Goal: Task Accomplishment & Management: Use online tool/utility

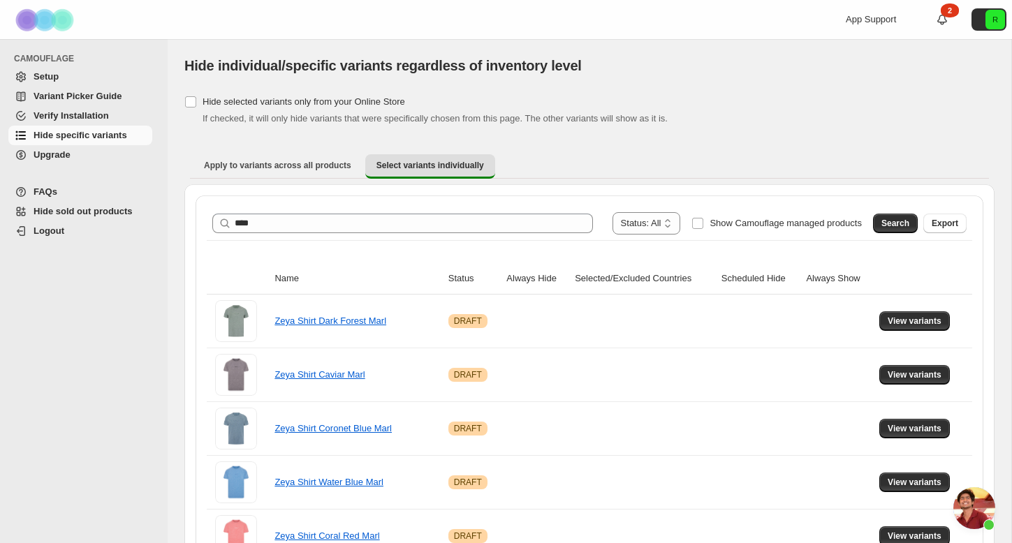
scroll to position [2270, 0]
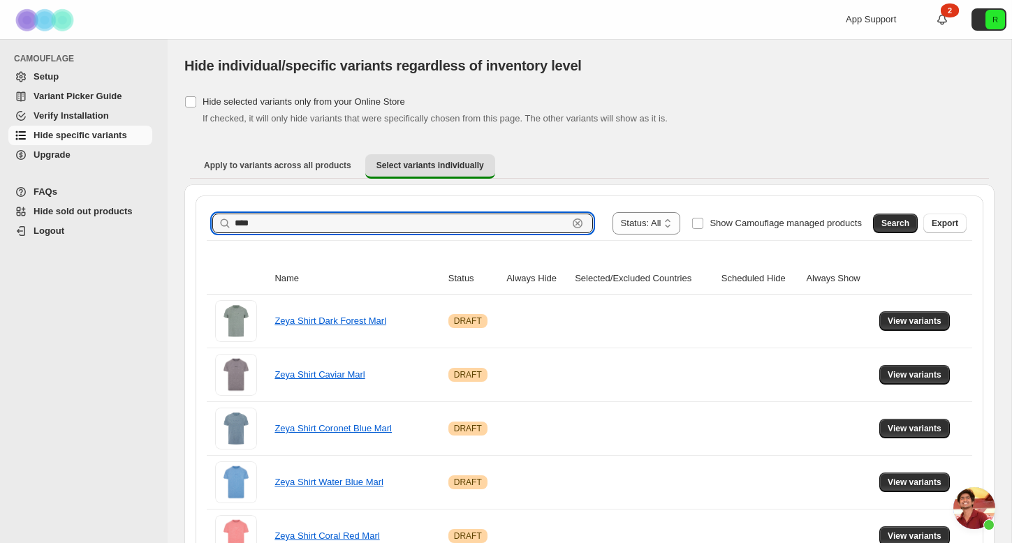
drag, startPoint x: 287, startPoint y: 219, endPoint x: 168, endPoint y: 198, distance: 121.2
click at [168, 198] on div "**********" at bounding box center [590, 413] width 844 height 749
click at [899, 219] on span "Search" at bounding box center [895, 223] width 28 height 11
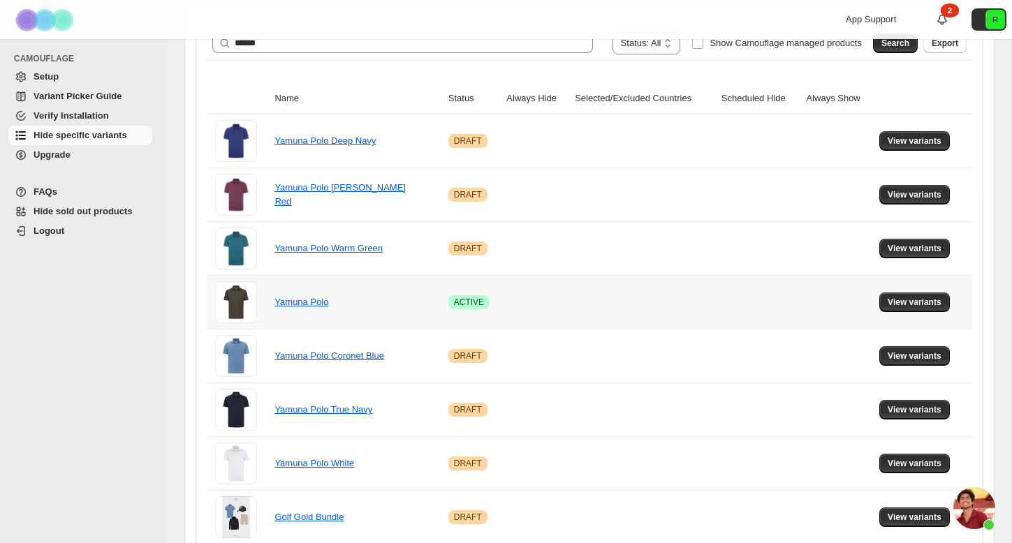
scroll to position [245, 0]
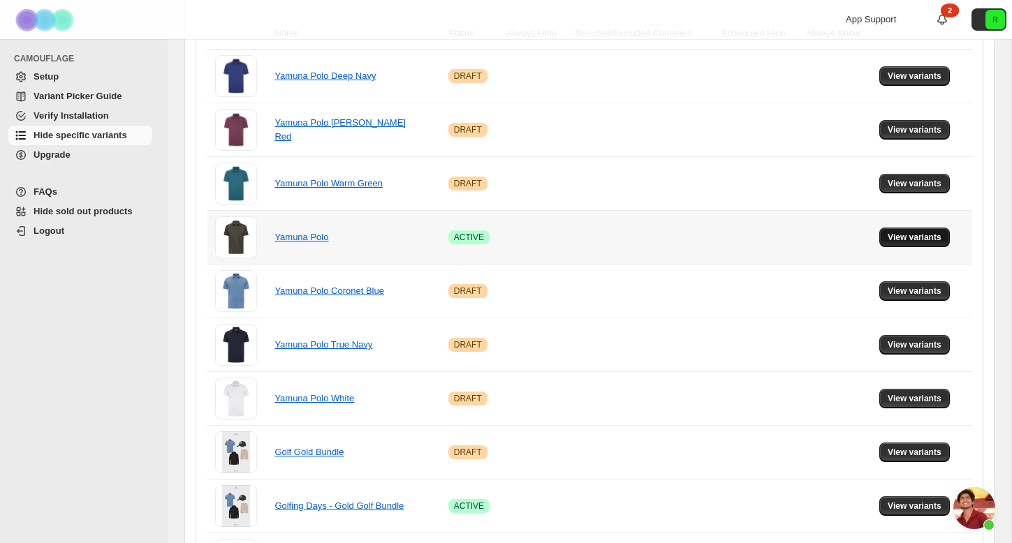
click at [920, 235] on span "View variants" at bounding box center [915, 237] width 54 height 11
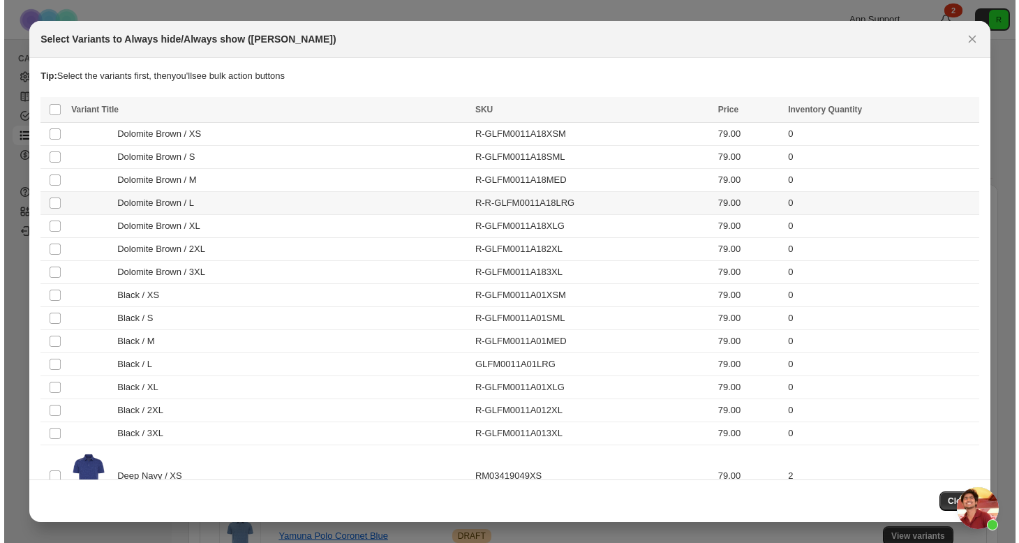
scroll to position [0, 0]
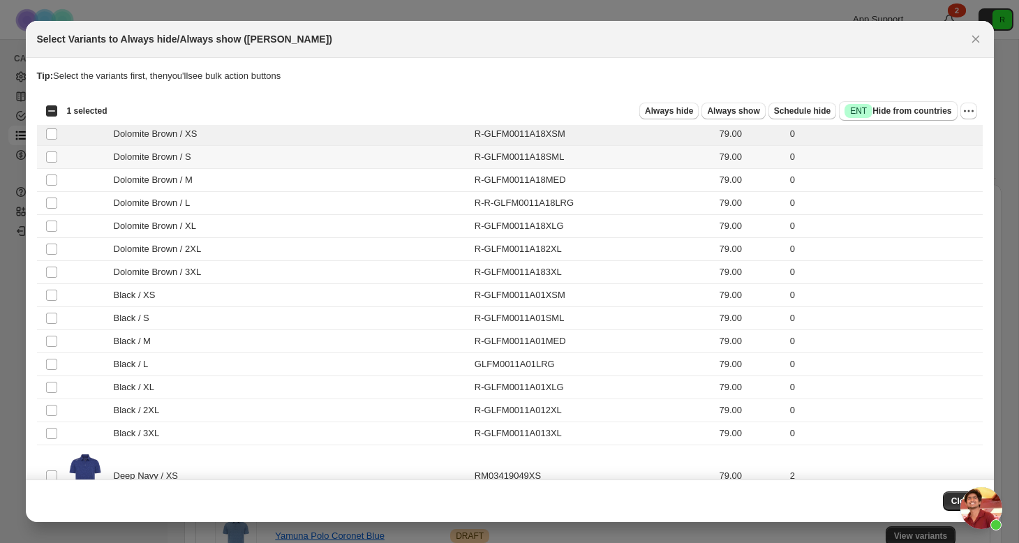
click at [48, 164] on td "Select product variant" at bounding box center [50, 157] width 27 height 23
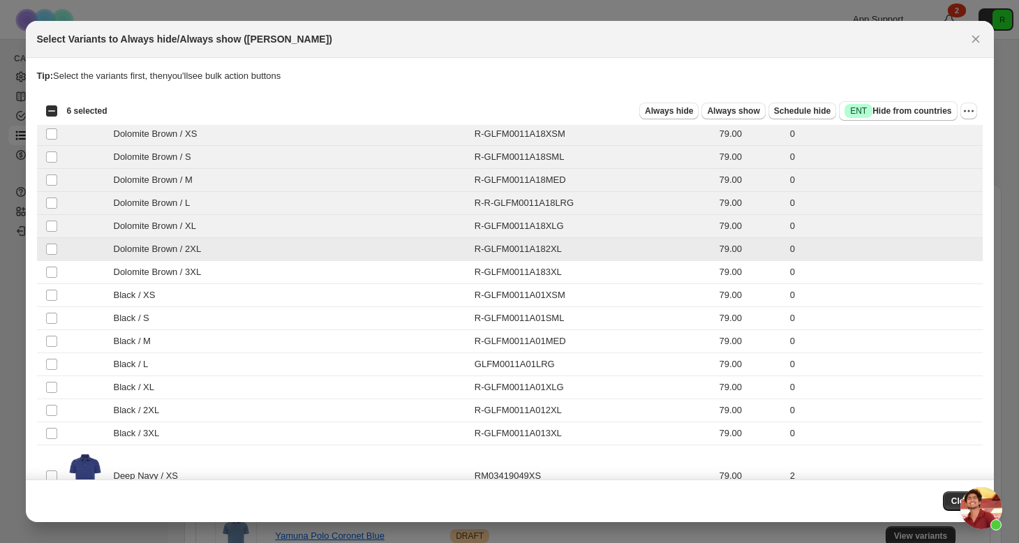
click at [52, 265] on td "Select product variant" at bounding box center [50, 272] width 27 height 23
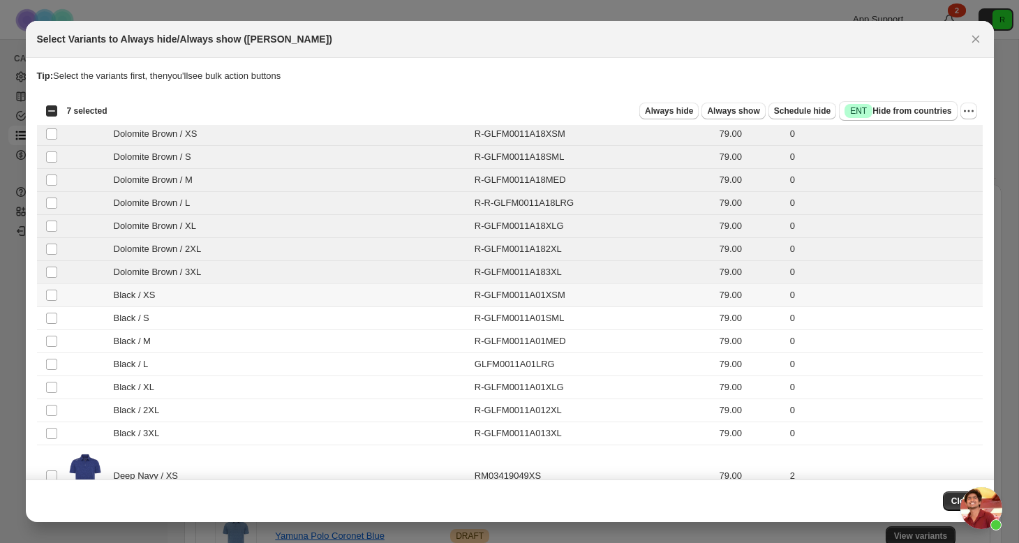
click at [52, 286] on td "Select product variant" at bounding box center [50, 295] width 27 height 23
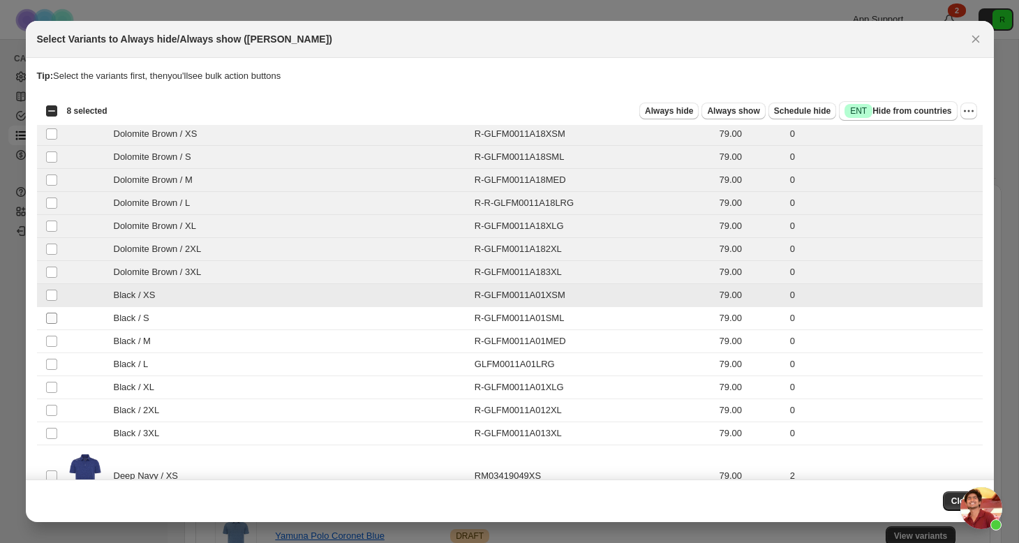
click at [53, 312] on td "Select product variant" at bounding box center [50, 318] width 27 height 23
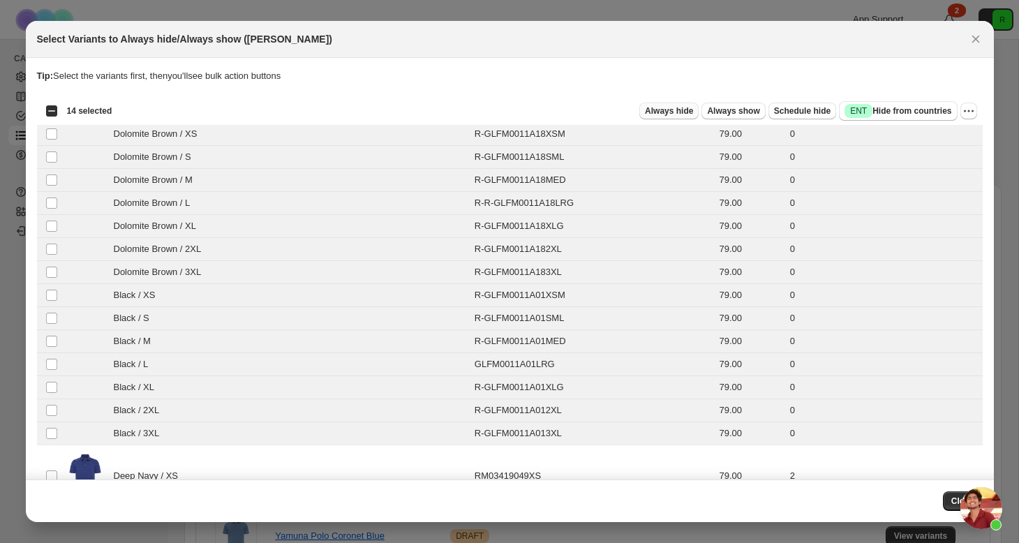
click at [677, 108] on span "Always hide" at bounding box center [669, 110] width 48 height 11
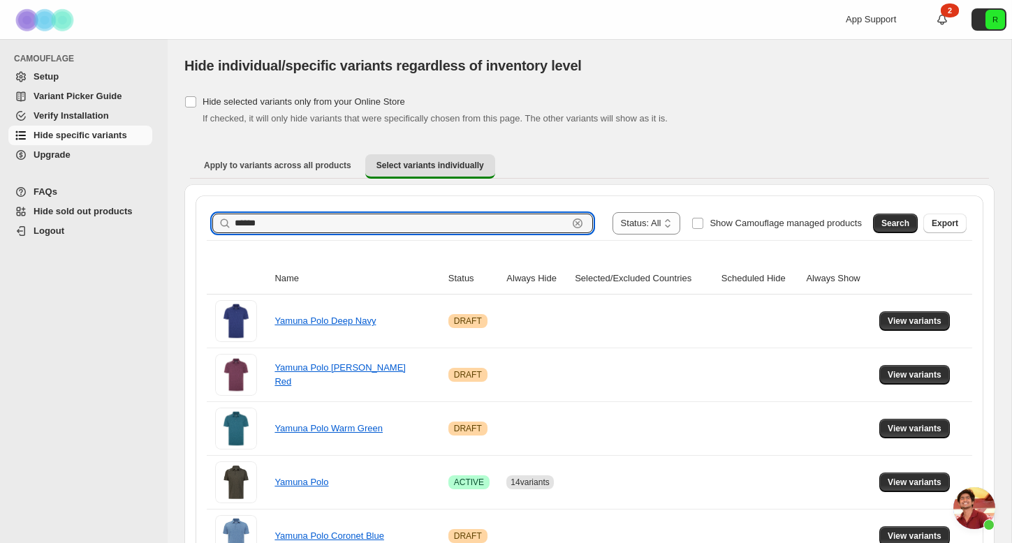
drag, startPoint x: 293, startPoint y: 224, endPoint x: 144, endPoint y: 200, distance: 151.4
click at [144, 200] on div "**********" at bounding box center [506, 448] width 1012 height 896
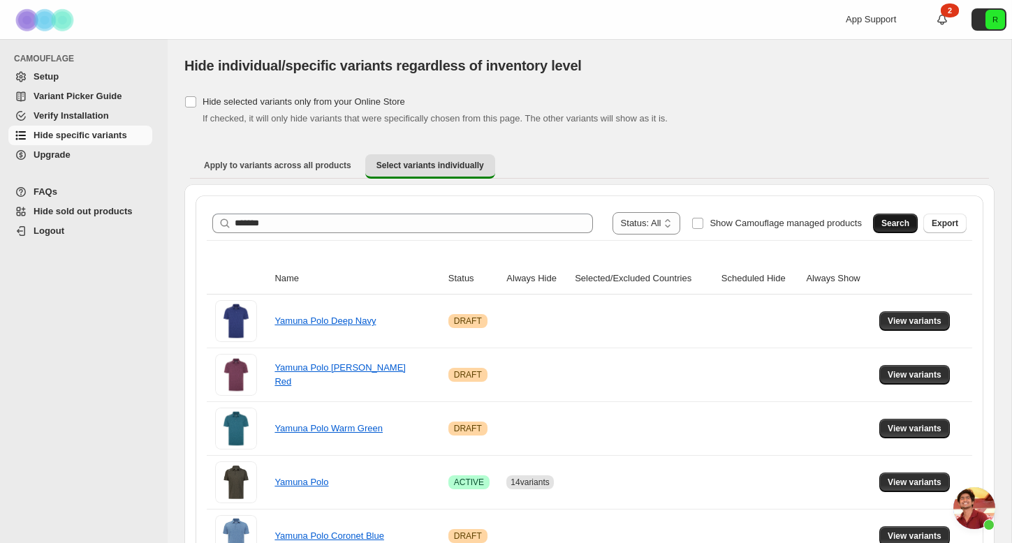
click at [897, 222] on span "Search" at bounding box center [895, 223] width 28 height 11
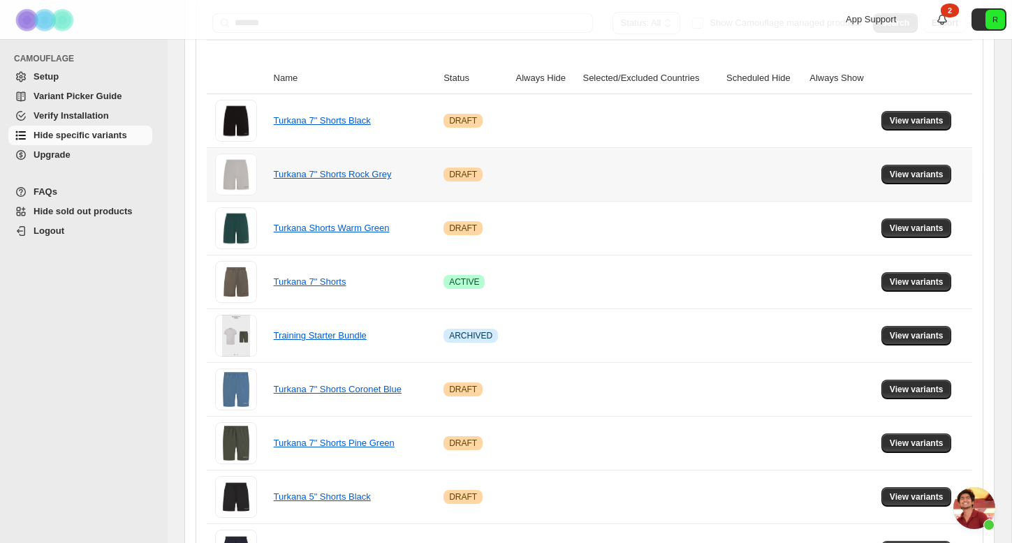
scroll to position [221, 0]
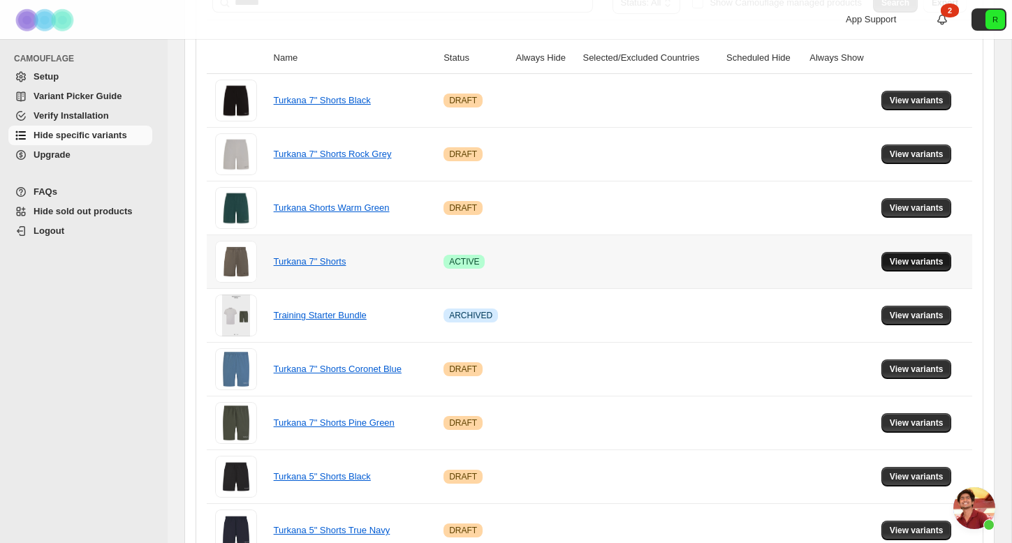
click at [909, 258] on span "View variants" at bounding box center [917, 261] width 54 height 11
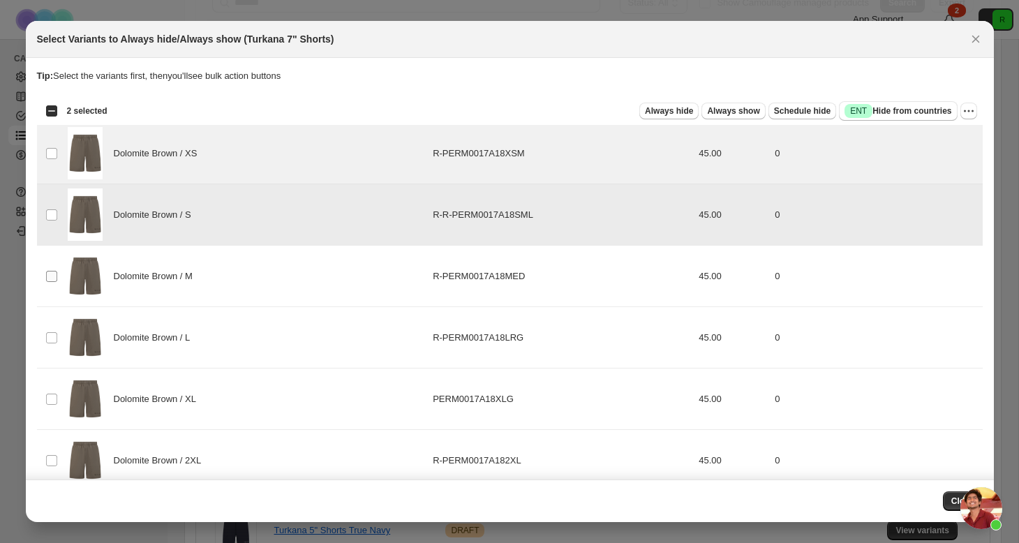
click at [52, 270] on span ":ra6:" at bounding box center [51, 276] width 13 height 13
click at [52, 327] on td "Select product variant" at bounding box center [50, 337] width 27 height 61
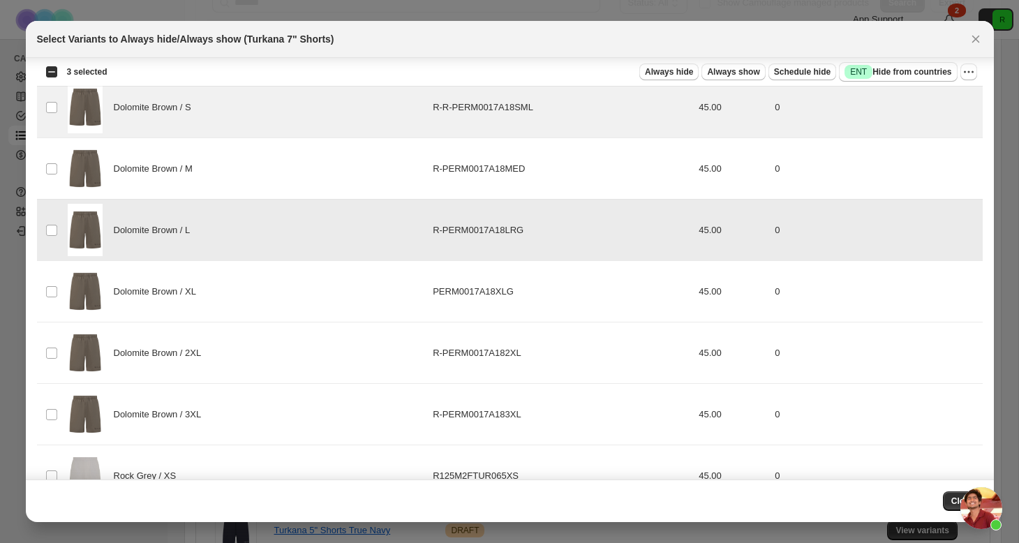
scroll to position [124, 0]
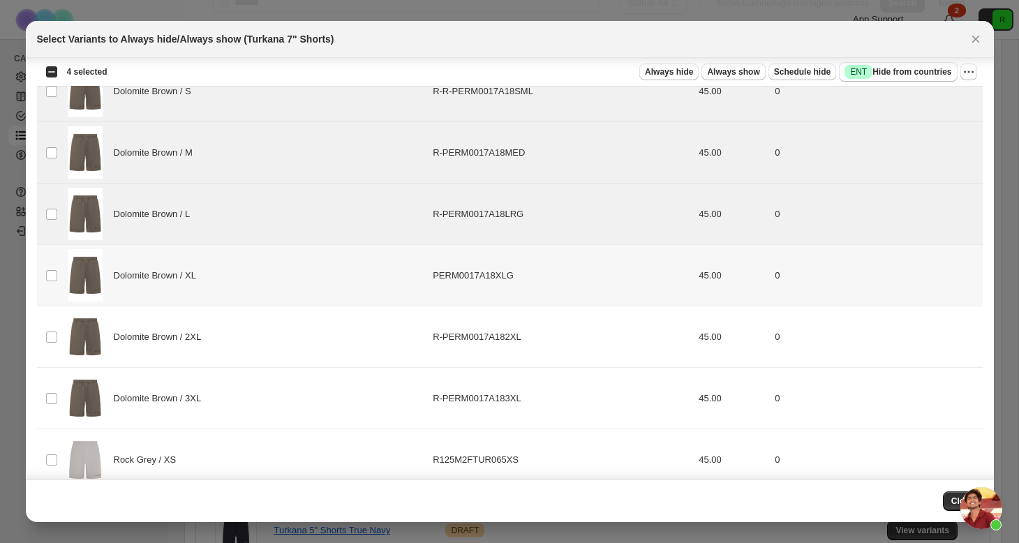
click at [51, 246] on td "Select product variant" at bounding box center [50, 275] width 27 height 61
click at [59, 321] on td "Select product variant" at bounding box center [50, 337] width 27 height 61
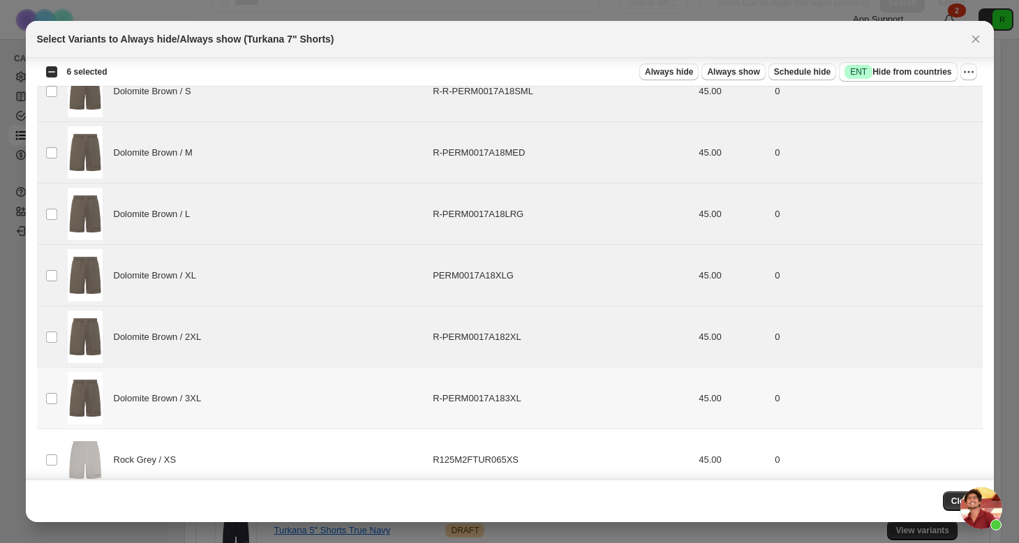
click at [56, 388] on td "Select product variant" at bounding box center [50, 398] width 27 height 61
click at [669, 71] on span "Always hide" at bounding box center [669, 71] width 48 height 11
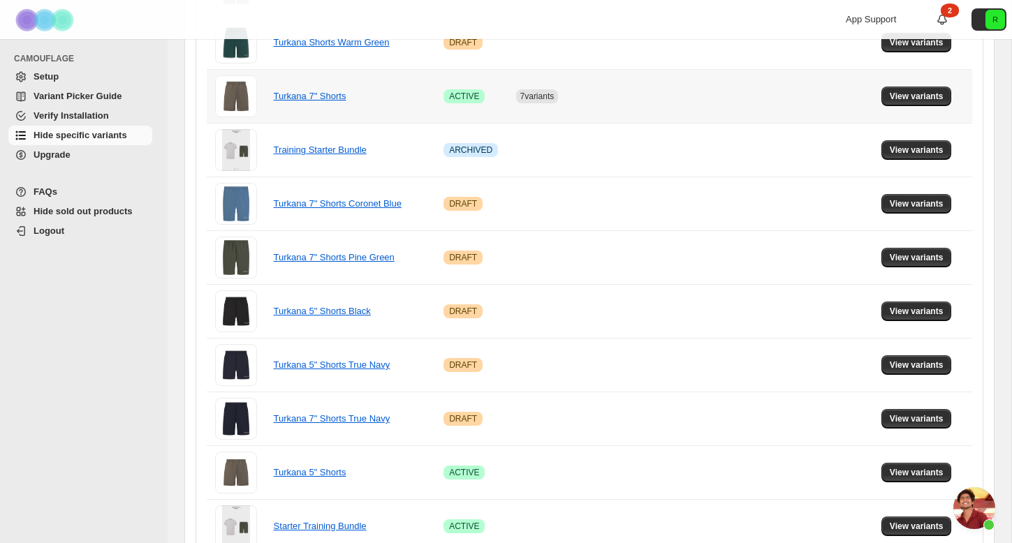
scroll to position [494, 0]
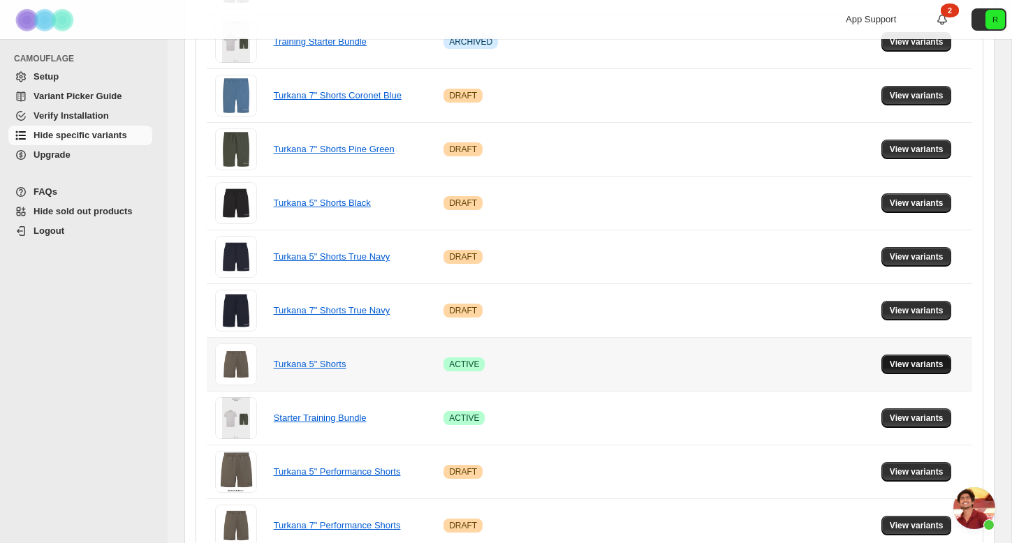
click at [889, 361] on button "View variants" at bounding box center [916, 365] width 71 height 20
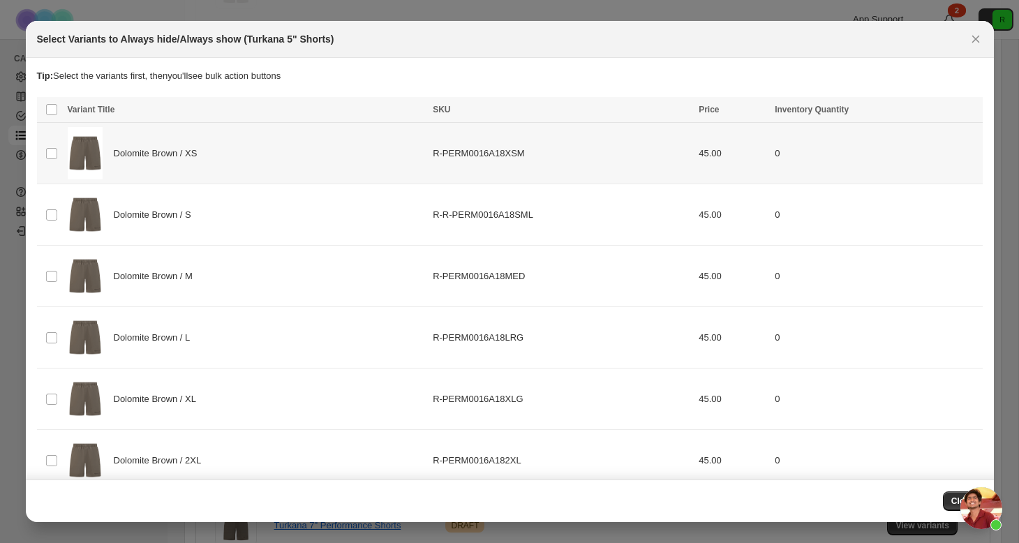
click at [44, 150] on td "Select product variant" at bounding box center [50, 153] width 27 height 61
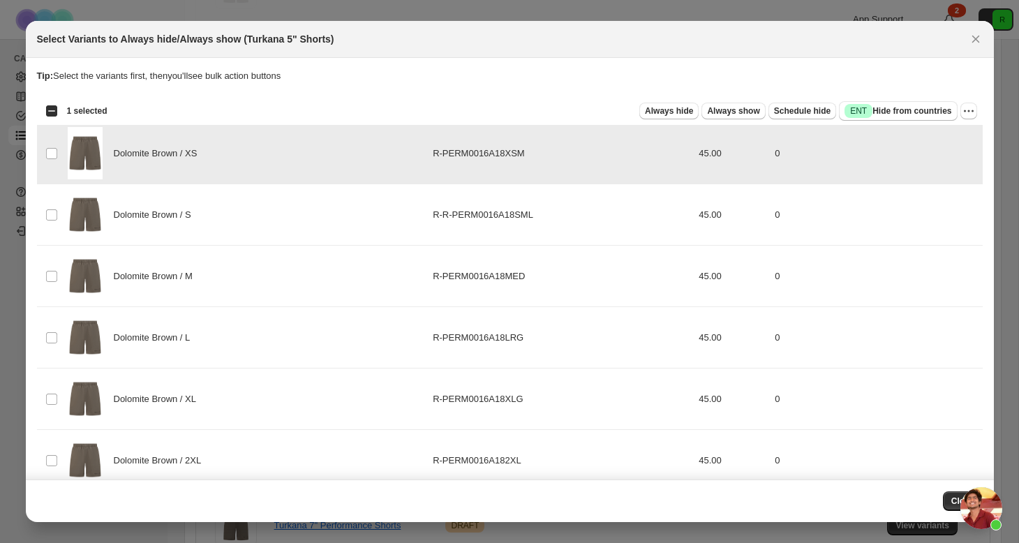
click at [56, 230] on td "Select product variant" at bounding box center [50, 214] width 27 height 61
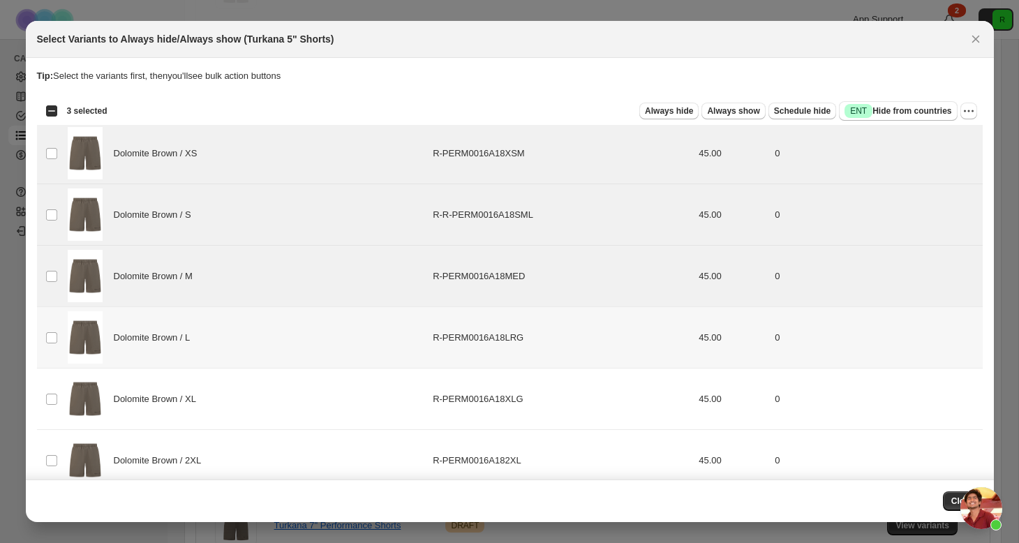
click at [50, 322] on td "Select product variant" at bounding box center [50, 337] width 27 height 61
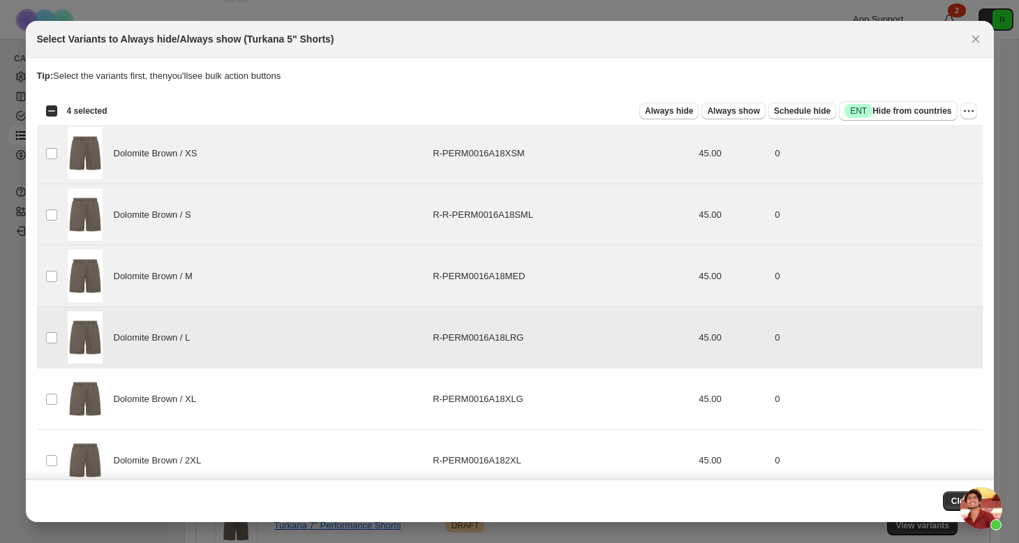
click at [50, 376] on td "Select product variant" at bounding box center [50, 399] width 27 height 61
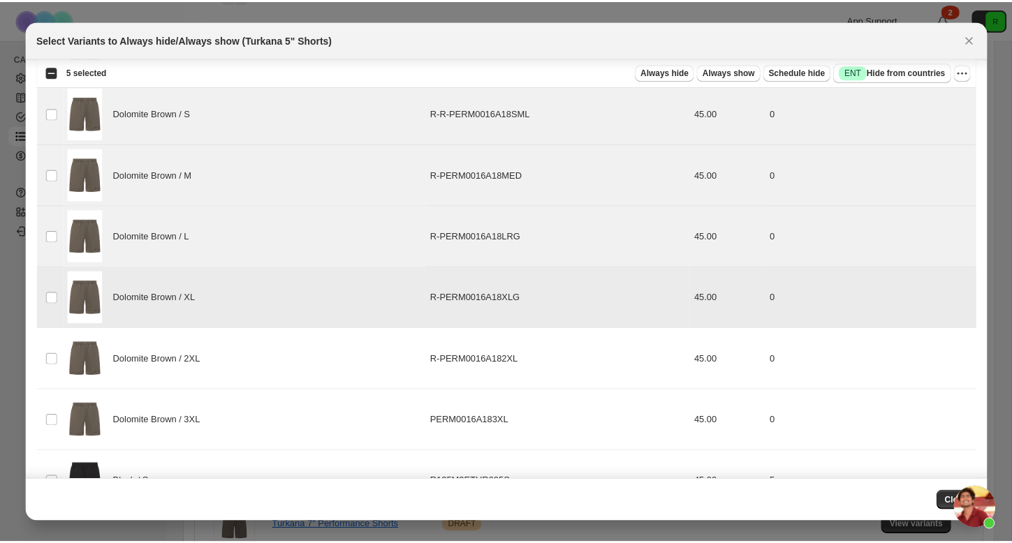
scroll to position [101, 0]
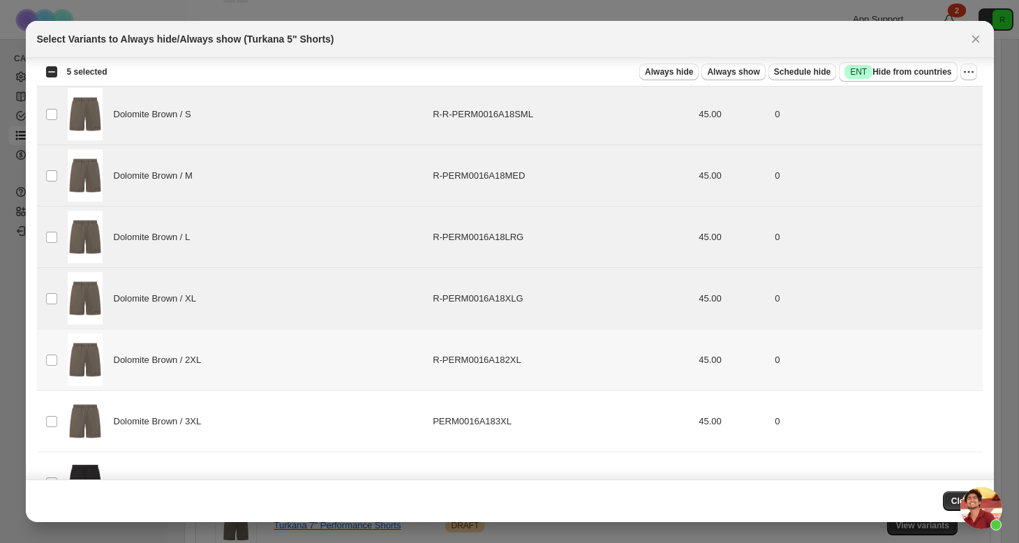
click at [57, 347] on td "Select product variant" at bounding box center [50, 360] width 27 height 61
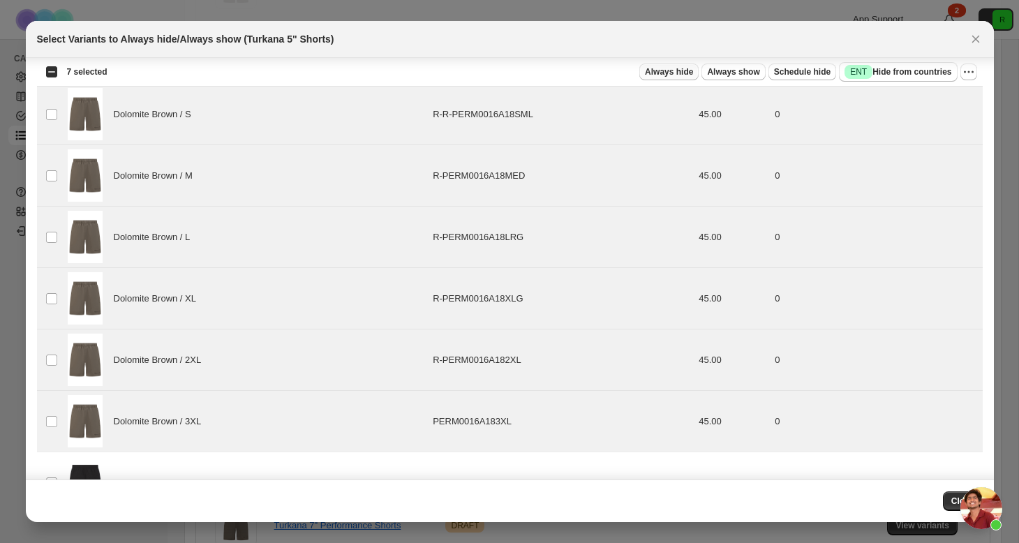
click at [666, 68] on span "Always hide" at bounding box center [669, 71] width 48 height 11
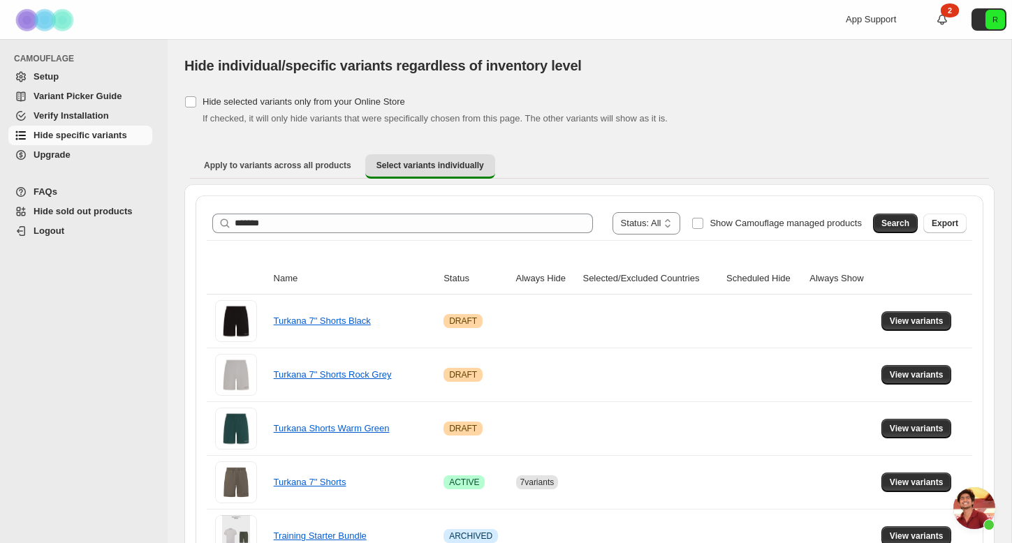
scroll to position [0, 0]
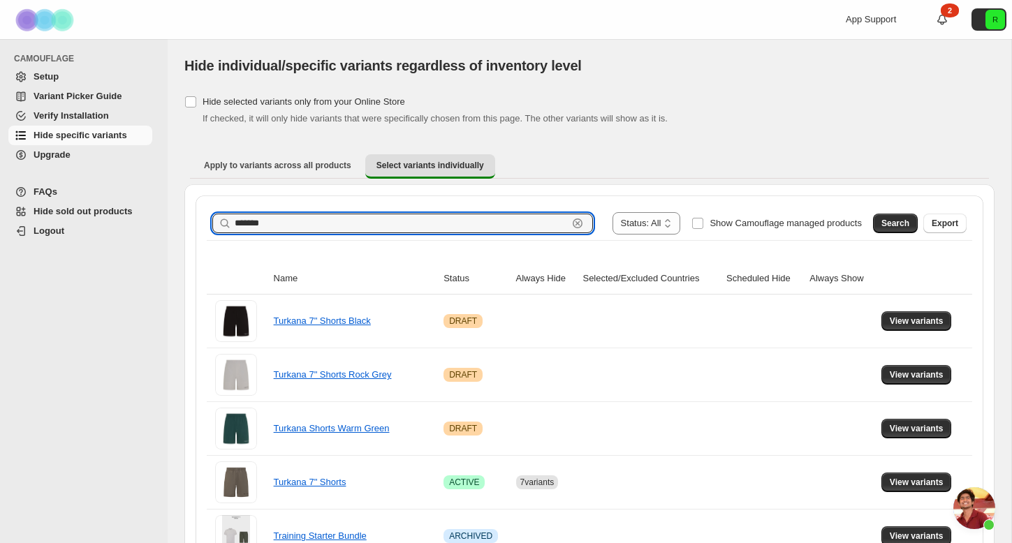
drag, startPoint x: 300, startPoint y: 223, endPoint x: 128, endPoint y: 191, distance: 174.6
type input "*****"
click at [886, 222] on span "Search" at bounding box center [895, 223] width 28 height 11
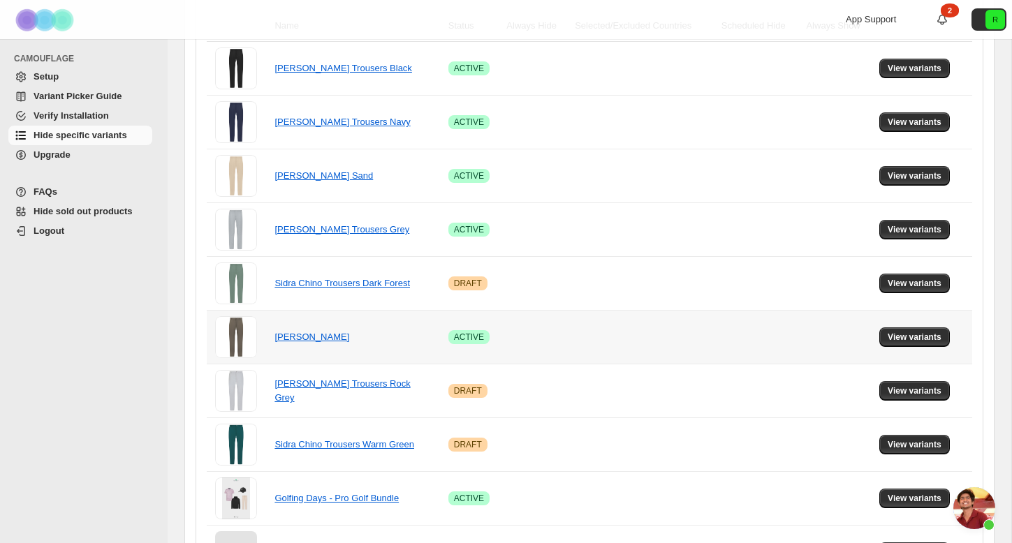
scroll to position [256, 0]
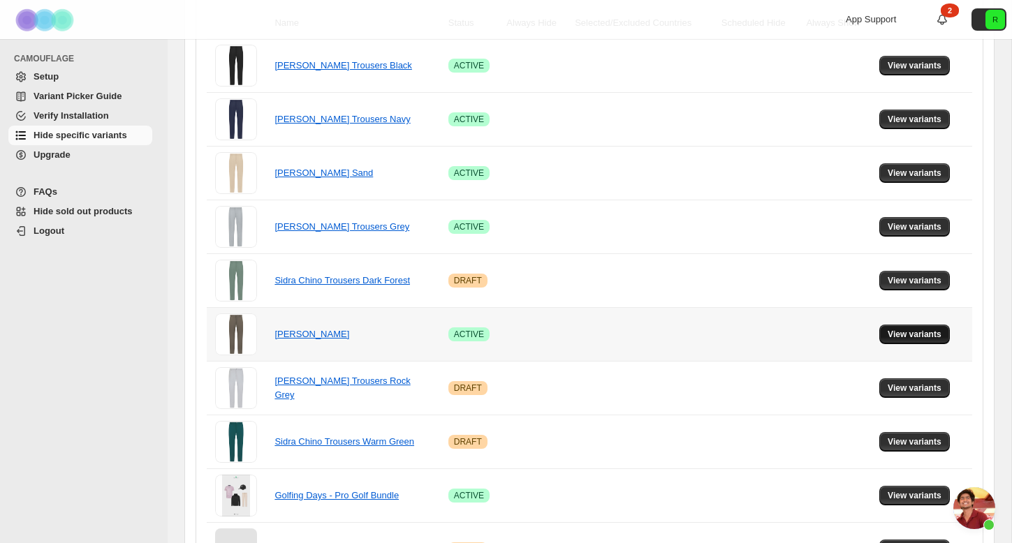
click at [910, 342] on button "View variants" at bounding box center [914, 335] width 71 height 20
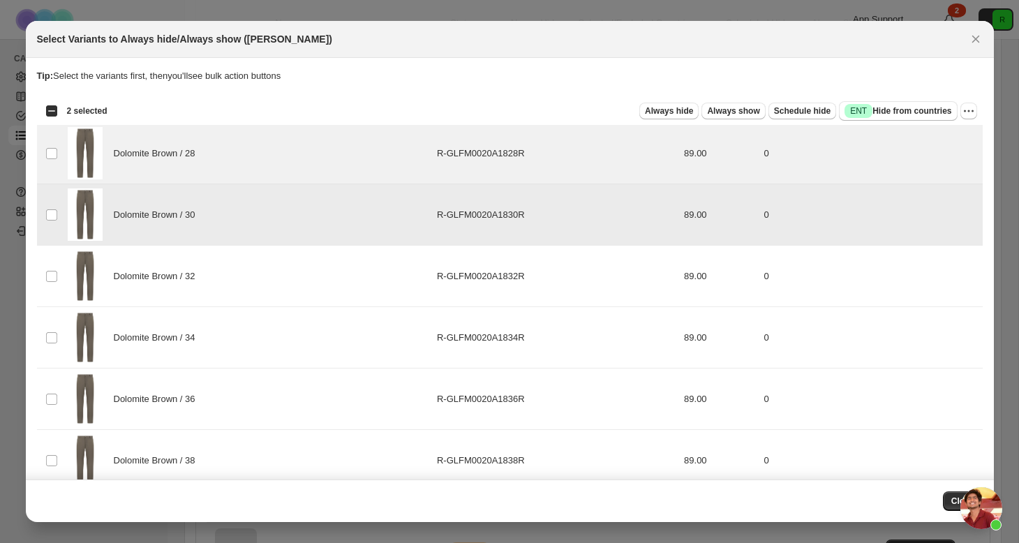
click at [54, 267] on td "Select product variant" at bounding box center [50, 276] width 27 height 61
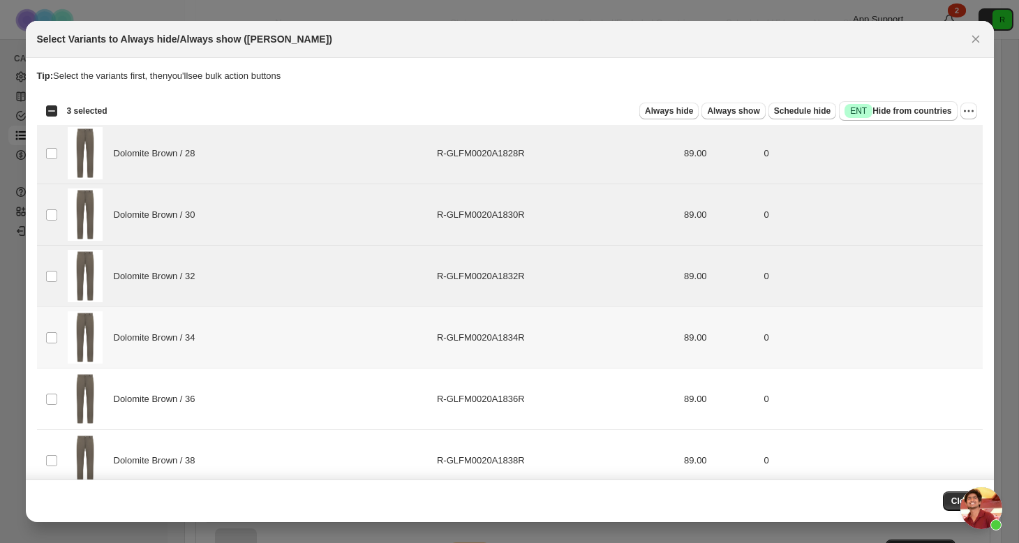
click at [54, 320] on td "Select product variant" at bounding box center [50, 337] width 27 height 61
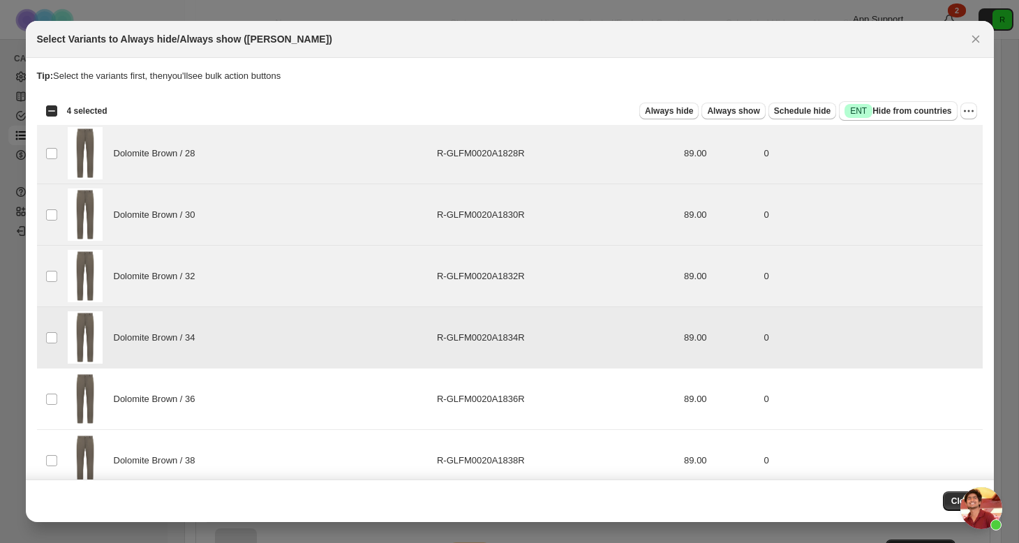
click at [54, 367] on td "Select product variant" at bounding box center [50, 337] width 27 height 61
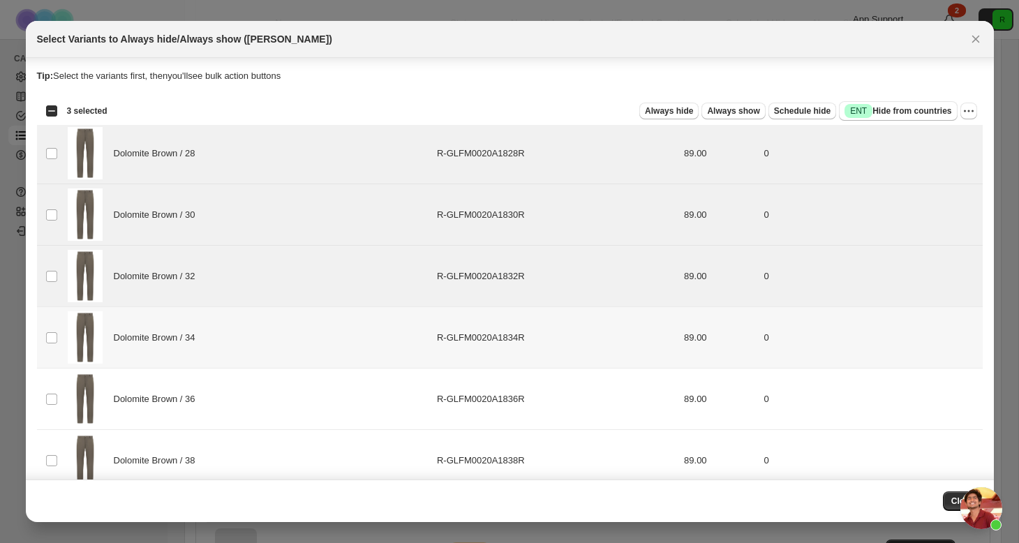
scroll to position [121, 0]
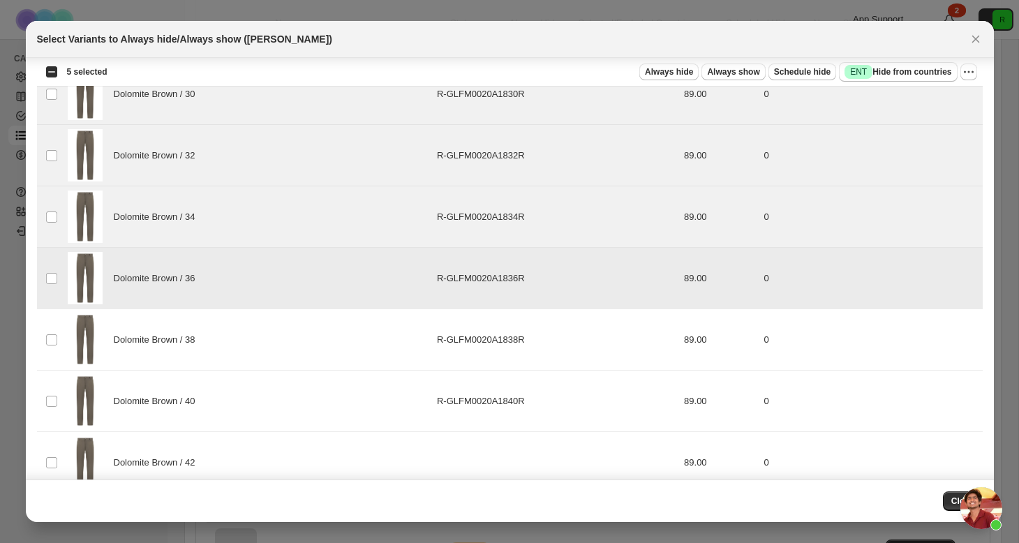
click at [56, 346] on td "Select product variant" at bounding box center [50, 339] width 27 height 61
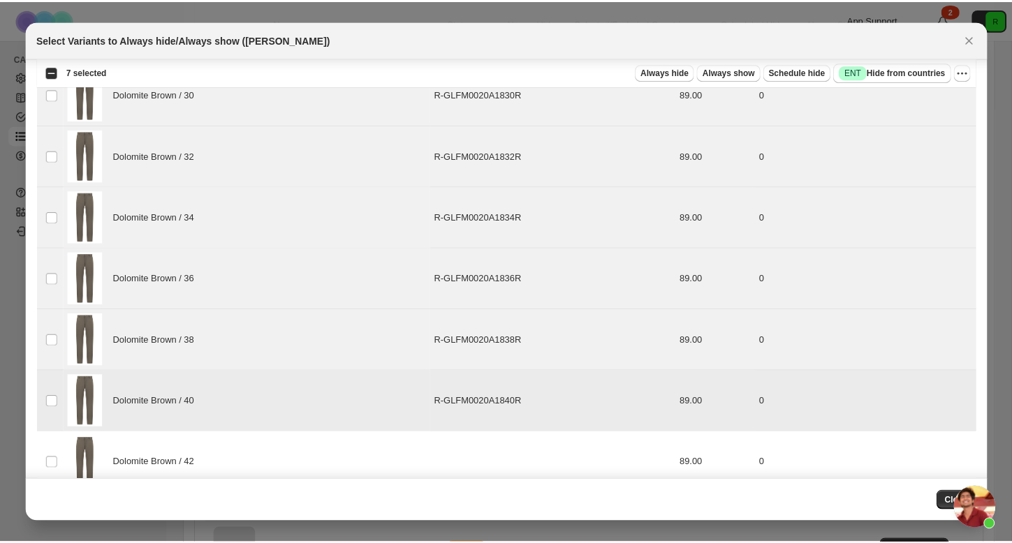
scroll to position [250, 0]
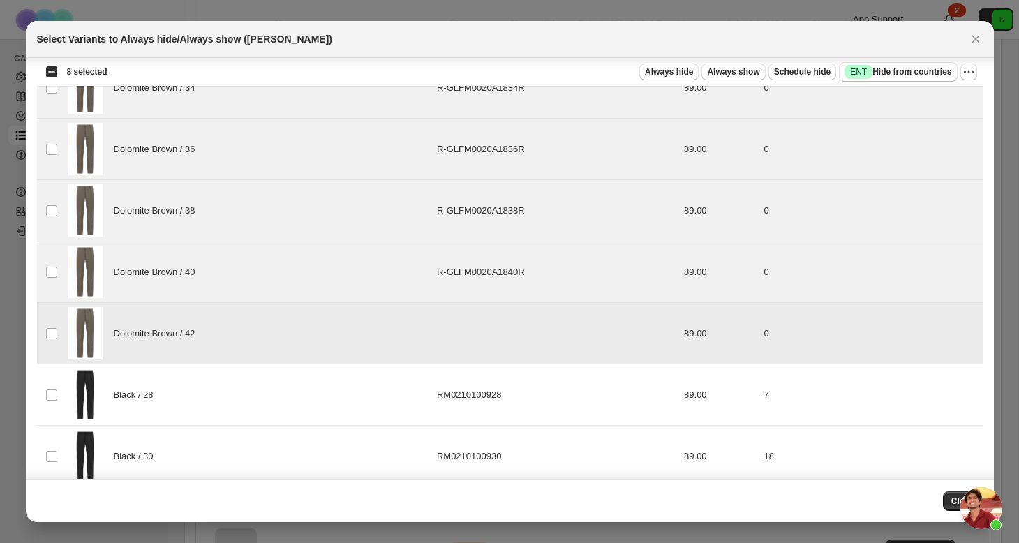
drag, startPoint x: 986, startPoint y: 508, endPoint x: 891, endPoint y: 347, distance: 187.2
click at [891, 347] on body "**********" at bounding box center [509, 271] width 1019 height 543
click at [668, 65] on button "Always hide" at bounding box center [669, 72] width 59 height 17
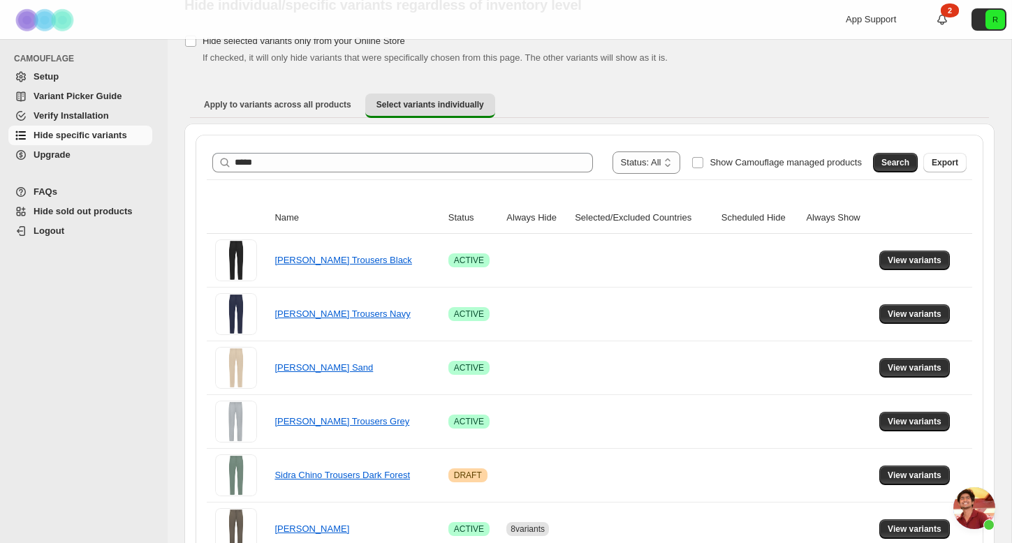
scroll to position [256, 0]
